Goal: Navigation & Orientation: Find specific page/section

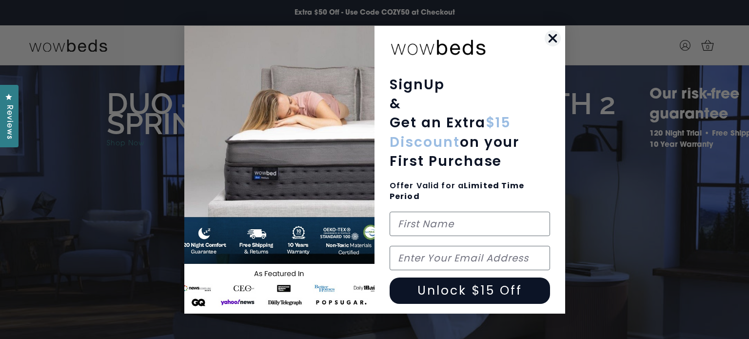
click at [549, 37] on circle "Close dialog" at bounding box center [552, 38] width 16 height 16
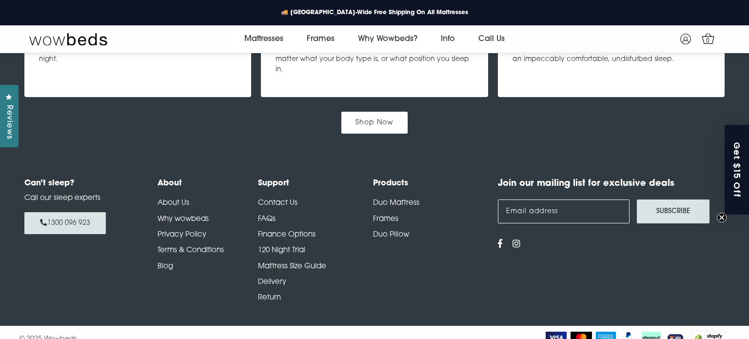
scroll to position [1328, 0]
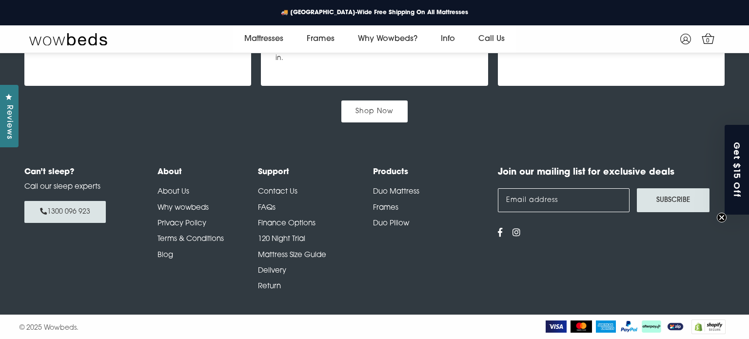
click at [177, 188] on link "About Us" at bounding box center [174, 191] width 32 height 7
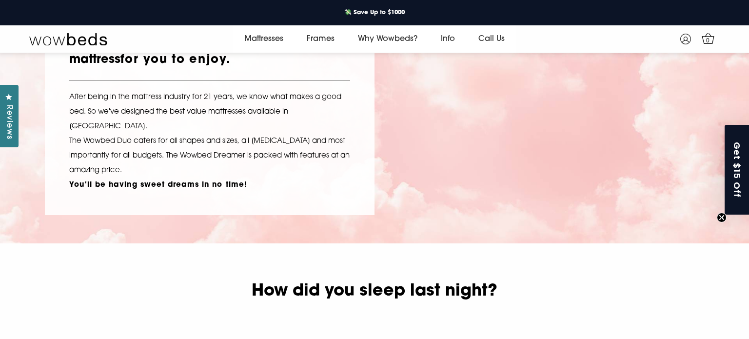
scroll to position [133, 0]
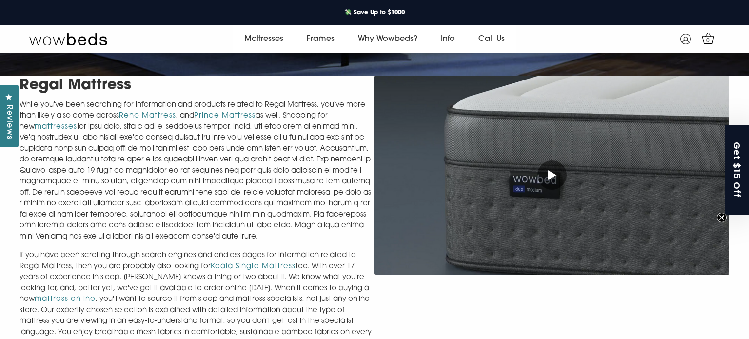
scroll to position [314, 0]
